Goal: Task Accomplishment & Management: Use online tool/utility

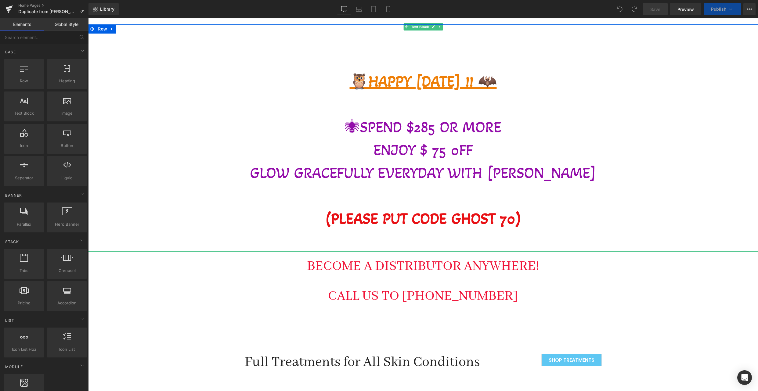
scroll to position [3, 3]
click at [513, 216] on strong "(PLEASE PUT CODE GHOST 70)" at bounding box center [423, 219] width 197 height 18
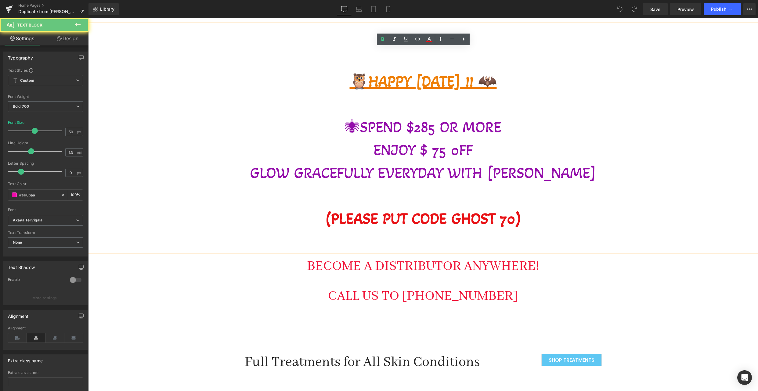
click at [513, 217] on strong "(PLEASE PUT CODE GHOST 70)" at bounding box center [423, 219] width 197 height 18
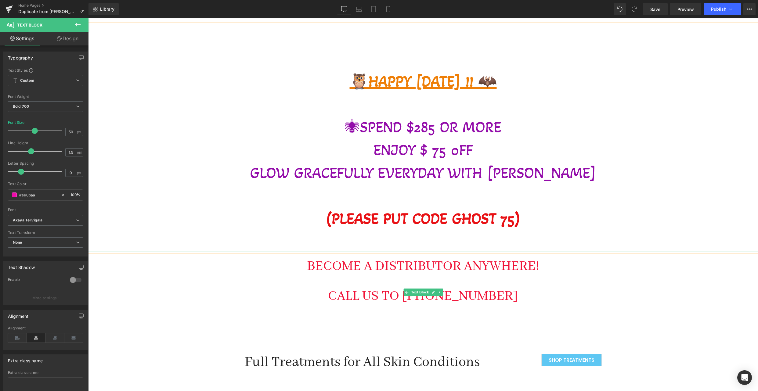
click at [288, 265] on div "BECOME A DISTRIBUTOR ANYWHERE! CALL US TO [PHONE_NUMBER]" at bounding box center [423, 293] width 670 height 82
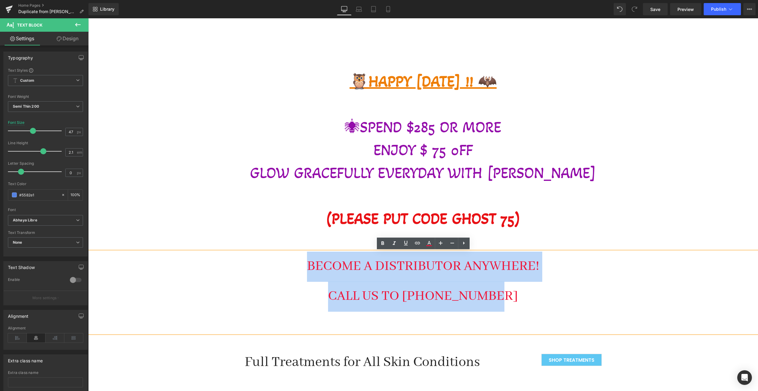
drag, startPoint x: 301, startPoint y: 267, endPoint x: 510, endPoint y: 312, distance: 214.2
click at [510, 312] on div "BECOME A DISTRIBUTOR ANYWHERE! CALL US TO [PHONE_NUMBER]" at bounding box center [423, 293] width 670 height 82
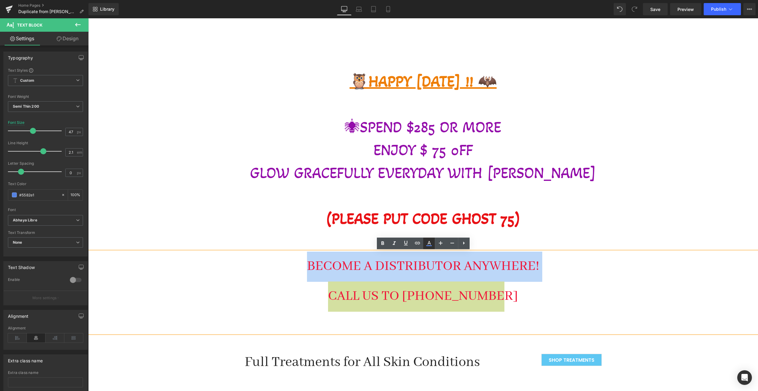
click at [428, 246] on icon at bounding box center [428, 245] width 5 height 1
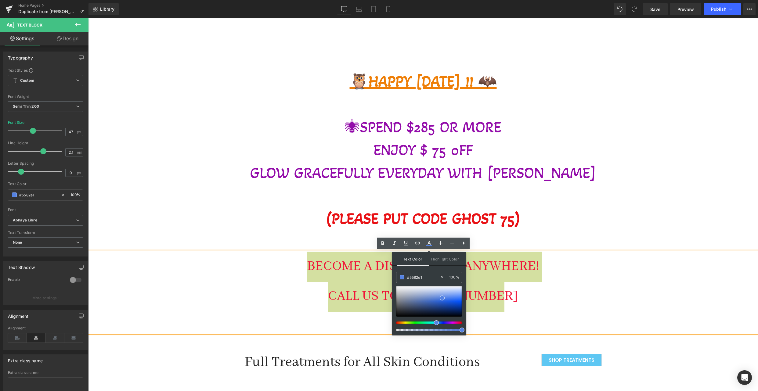
click at [401, 324] on div at bounding box center [429, 308] width 66 height 45
click at [401, 324] on div at bounding box center [427, 323] width 66 height 2
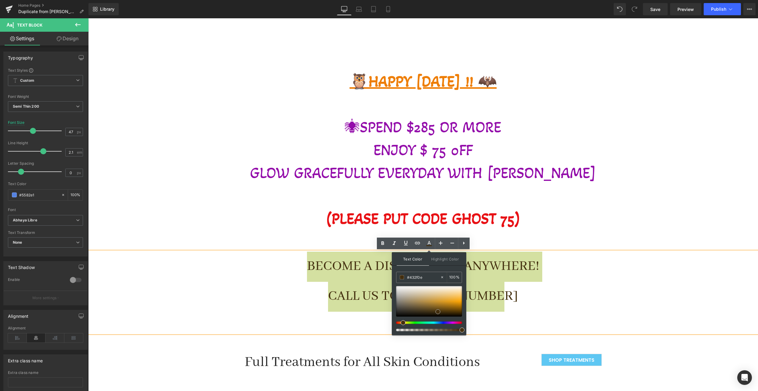
drag, startPoint x: 441, startPoint y: 297, endPoint x: 437, endPoint y: 311, distance: 14.4
click at [437, 311] on span at bounding box center [438, 312] width 5 height 5
click at [273, 296] on div "CALL US TO [PHONE_NUMBER]" at bounding box center [423, 297] width 670 height 30
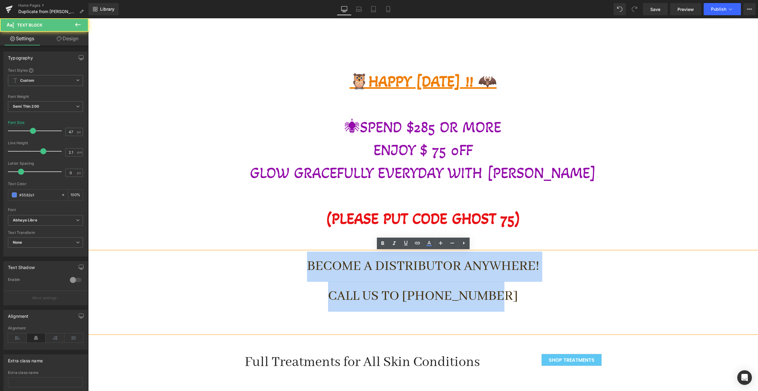
drag, startPoint x: 308, startPoint y: 263, endPoint x: 542, endPoint y: 309, distance: 238.6
click at [542, 309] on div "BECOME A DISTRIBUTOR ANYWHERE! CALL US TO [PHONE_NUMBER]" at bounding box center [423, 293] width 670 height 82
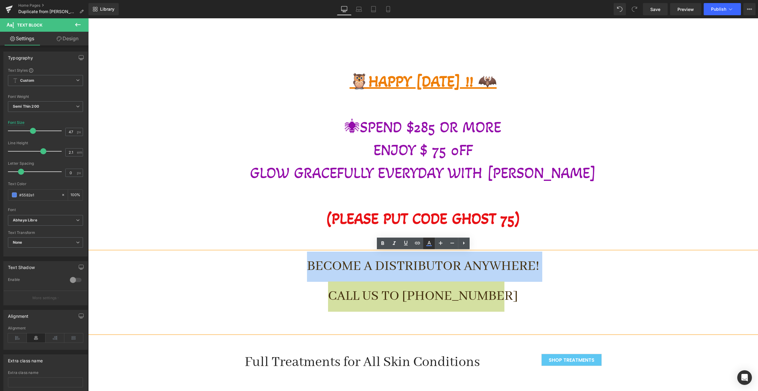
click at [428, 242] on icon at bounding box center [429, 243] width 7 height 7
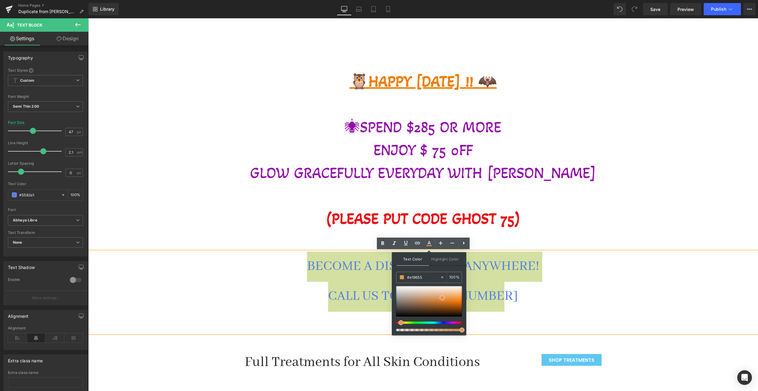
click at [399, 323] on div at bounding box center [427, 323] width 66 height 2
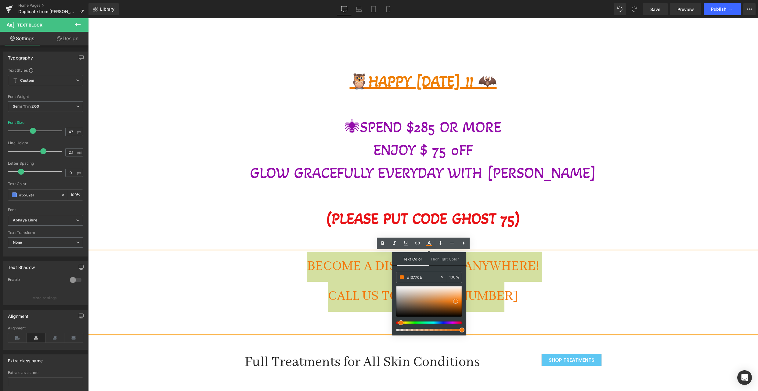
drag, startPoint x: 442, startPoint y: 299, endPoint x: 422, endPoint y: 295, distance: 20.5
click at [455, 303] on span at bounding box center [455, 301] width 5 height 5
click at [653, 313] on div "BECOME A DISTRIBUTOR ANYWHERE! CALL US TO [PHONE_NUMBER]" at bounding box center [423, 293] width 670 height 82
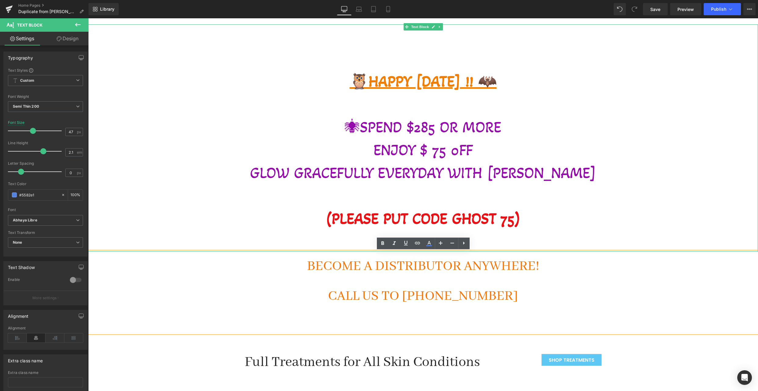
click at [640, 81] on p "🦉HAPPY [DATE] !! 🦇" at bounding box center [423, 81] width 670 height 23
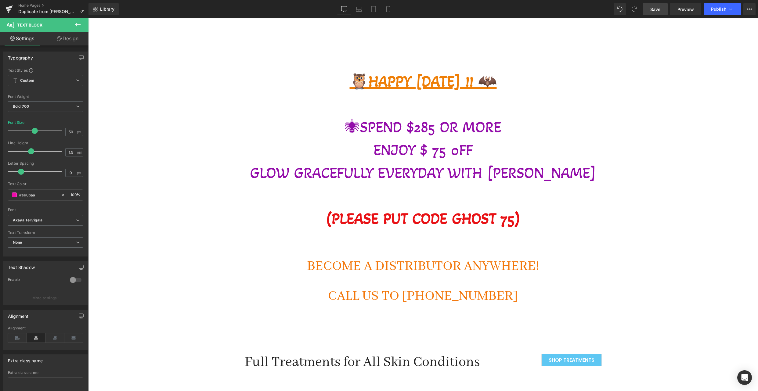
click at [657, 11] on span "Save" at bounding box center [656, 9] width 10 height 6
click at [718, 6] on button "Publish" at bounding box center [722, 9] width 37 height 12
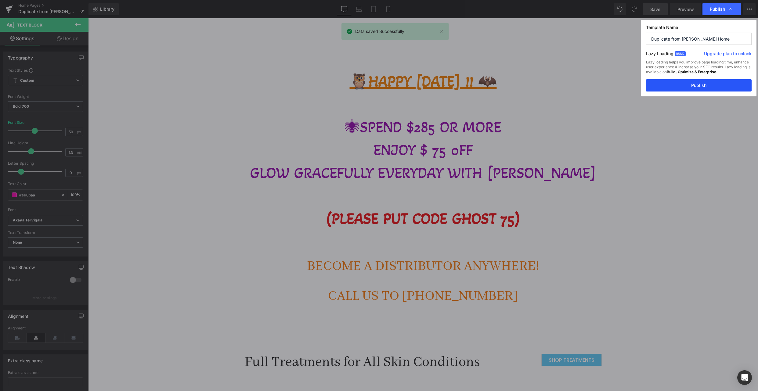
drag, startPoint x: 702, startPoint y: 83, endPoint x: 615, endPoint y: 77, distance: 87.2
click at [702, 83] on button "Publish" at bounding box center [699, 85] width 106 height 12
